Goal: Task Accomplishment & Management: Use online tool/utility

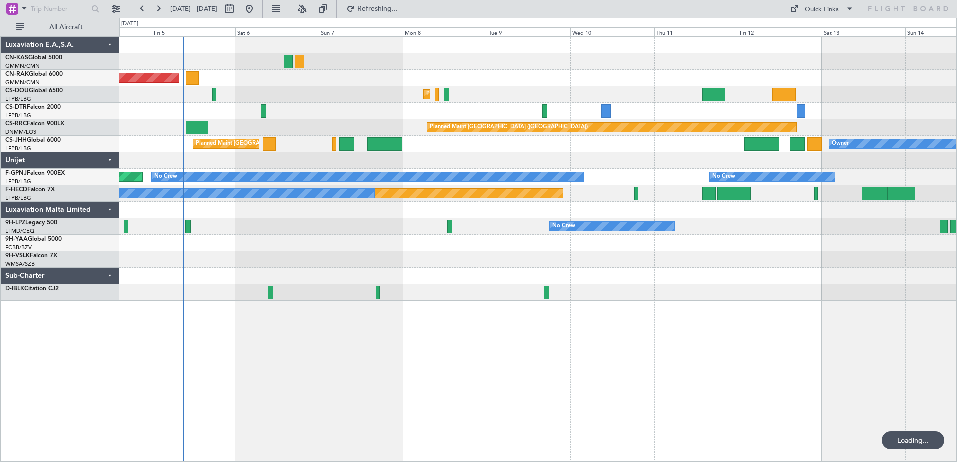
click at [412, 356] on div "Unplanned Maint [GEOGRAPHIC_DATA] ([GEOGRAPHIC_DATA]) Planned Maint [GEOGRAPHIC…" at bounding box center [538, 250] width 838 height 426
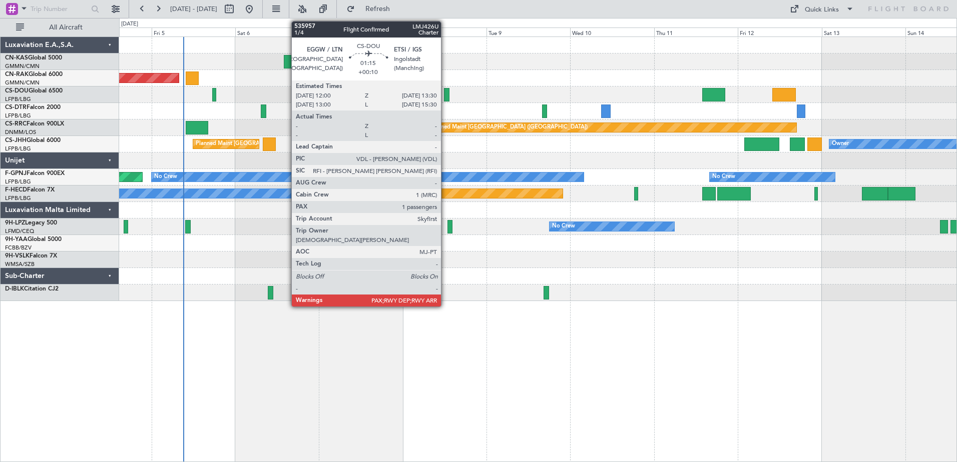
click at [445, 97] on div at bounding box center [447, 95] width 6 height 14
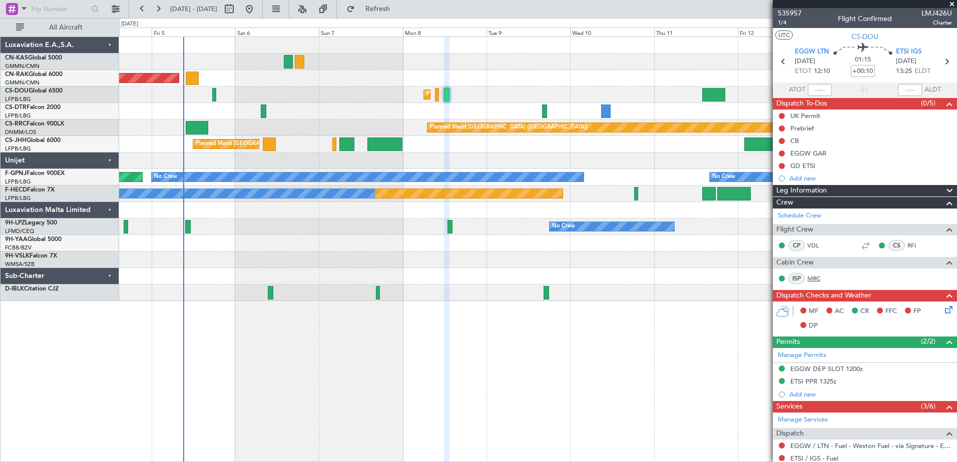
click at [816, 279] on link "MRC" at bounding box center [818, 278] width 23 height 9
click at [954, 4] on div at bounding box center [865, 4] width 184 height 8
click at [952, 4] on span at bounding box center [952, 4] width 10 height 9
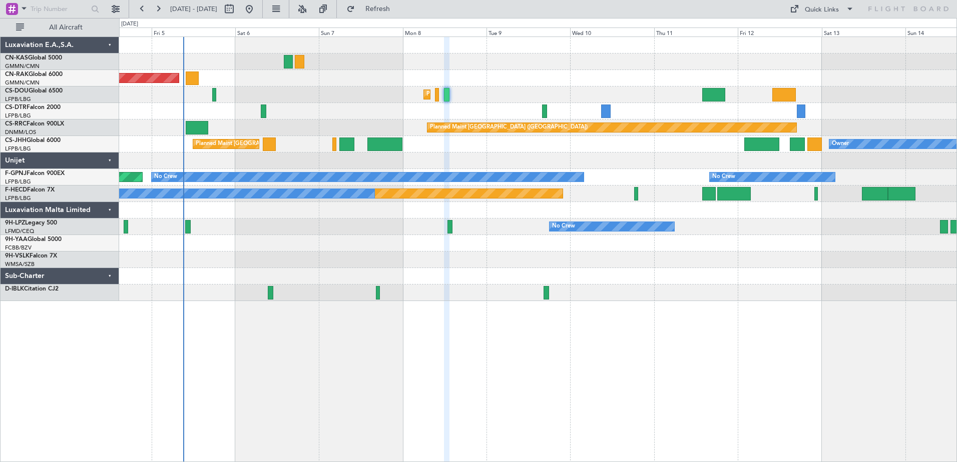
type input "0"
